Goal: Task Accomplishment & Management: Use online tool/utility

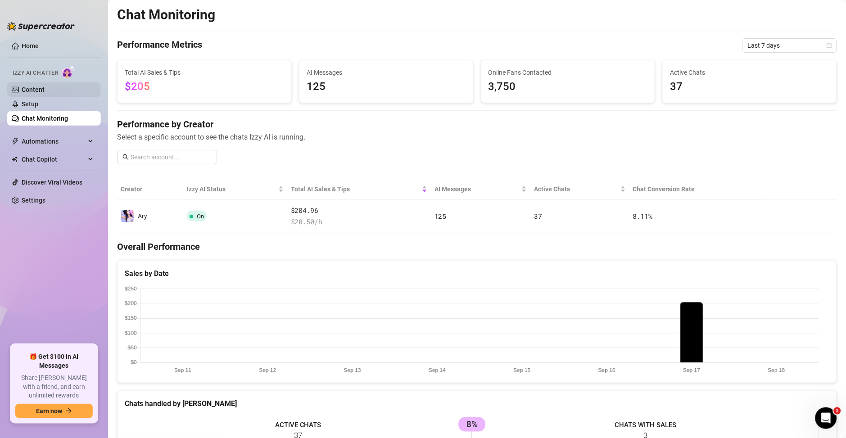
click at [31, 91] on link "Content" at bounding box center [33, 89] width 23 height 7
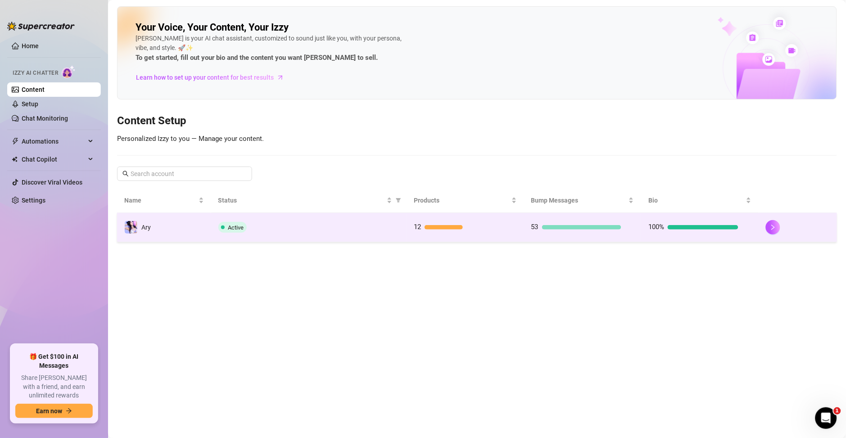
click at [605, 222] on div "53" at bounding box center [576, 227] width 90 height 11
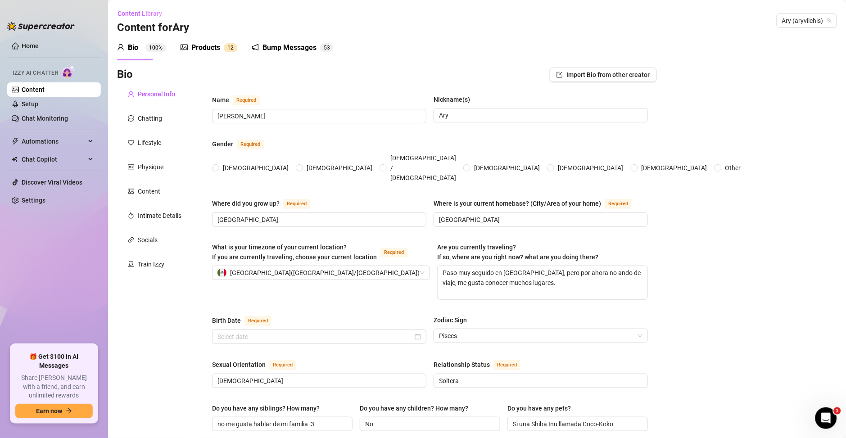
radio input "true"
type input "[DATE]"
click at [37, 104] on link "Setup" at bounding box center [30, 103] width 17 height 7
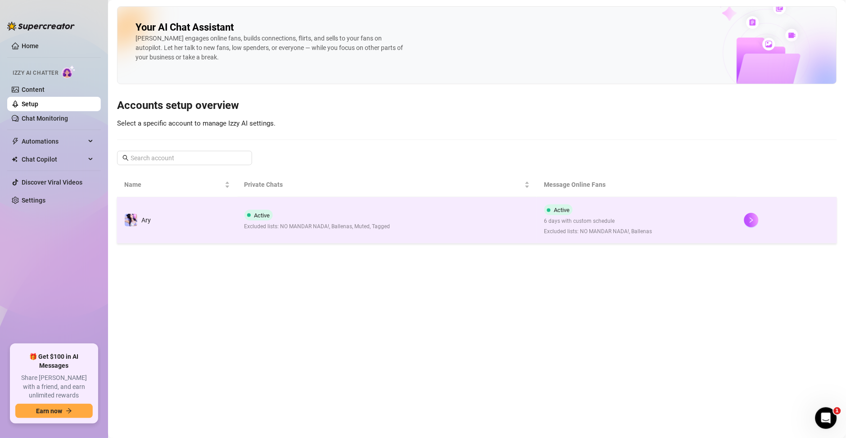
click at [717, 235] on td "Active 6 days with custom schedule Excluded lists: NO MANDAR NADA!, Ballenas" at bounding box center [637, 220] width 200 height 46
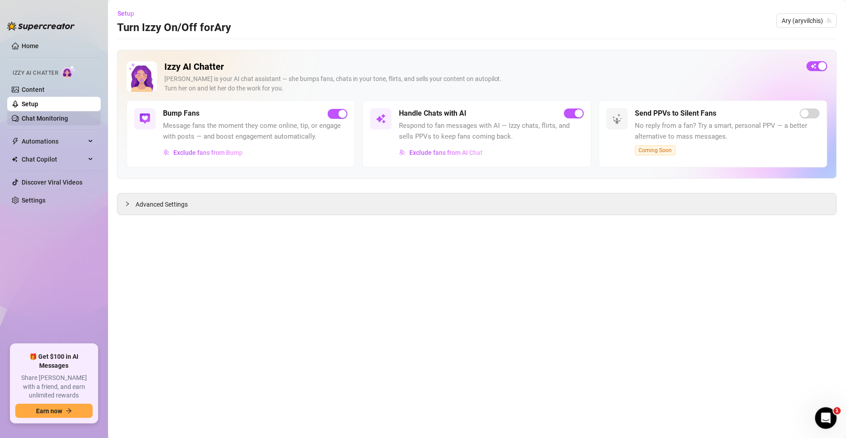
click at [36, 115] on link "Chat Monitoring" at bounding box center [45, 118] width 46 height 7
